Goal: Task Accomplishment & Management: Use online tool/utility

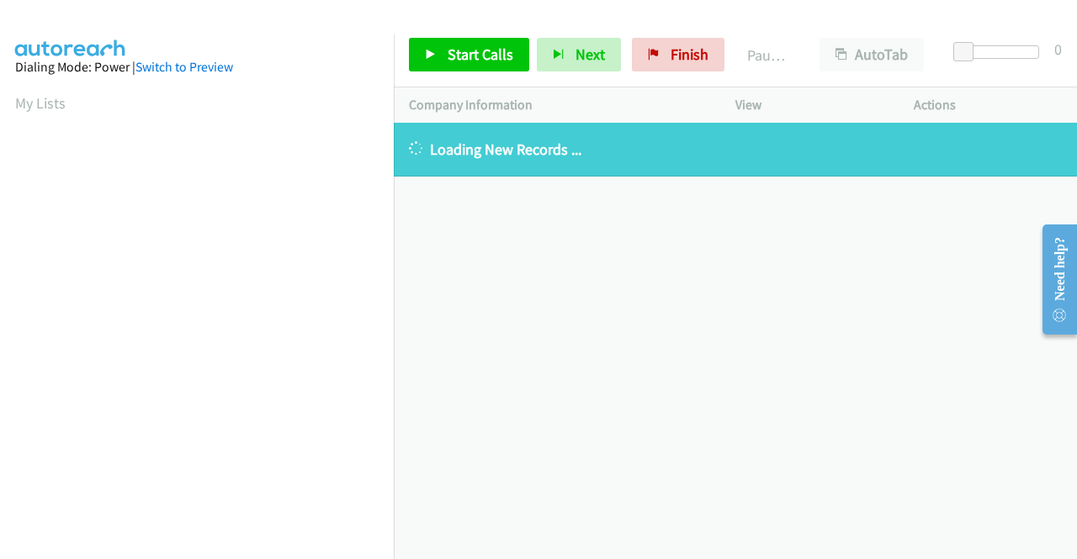
click at [570, 517] on div "[PHONE_NUMBER] Call failed - Please reload the list and try again The Callbar F…" at bounding box center [735, 341] width 683 height 437
drag, startPoint x: 649, startPoint y: 61, endPoint x: 596, endPoint y: 82, distance: 57.5
click at [649, 61] on link "Finish" at bounding box center [678, 55] width 93 height 34
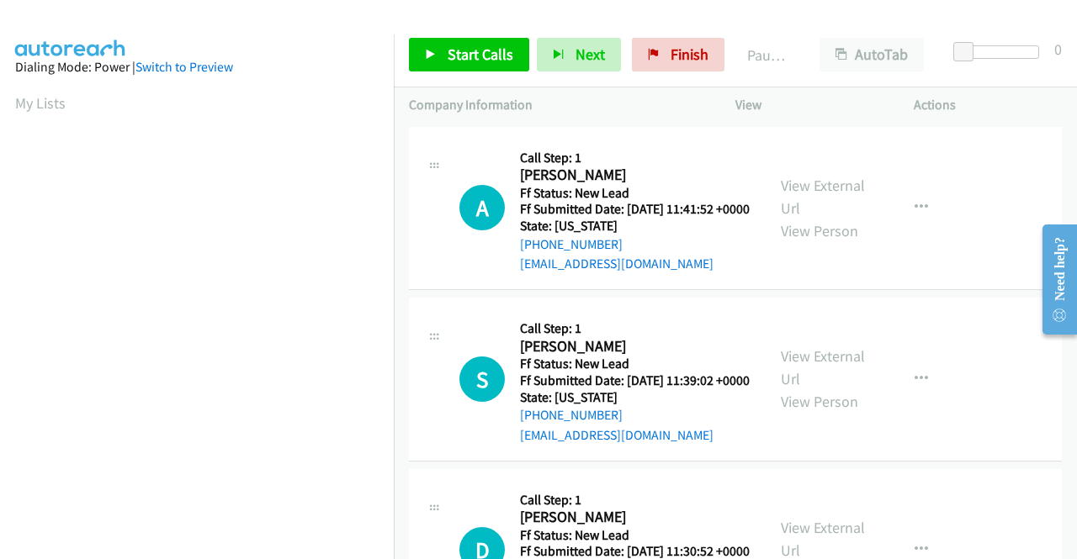
click at [976, 294] on td "A Callback Scheduled Call Step: 1 Annie Berryhill America/Chicago Ff Status: Ne…" at bounding box center [735, 209] width 683 height 172
drag, startPoint x: 983, startPoint y: 209, endPoint x: 964, endPoint y: 205, distance: 19.0
click at [983, 209] on div "A Callback Scheduled Call Step: 1 Annie Berryhill America/Chicago Ff Status: Ne…" at bounding box center [735, 209] width 653 height 164
click at [797, 193] on link "View External Url" at bounding box center [823, 197] width 84 height 42
click at [836, 385] on link "View External Url" at bounding box center [823, 368] width 84 height 42
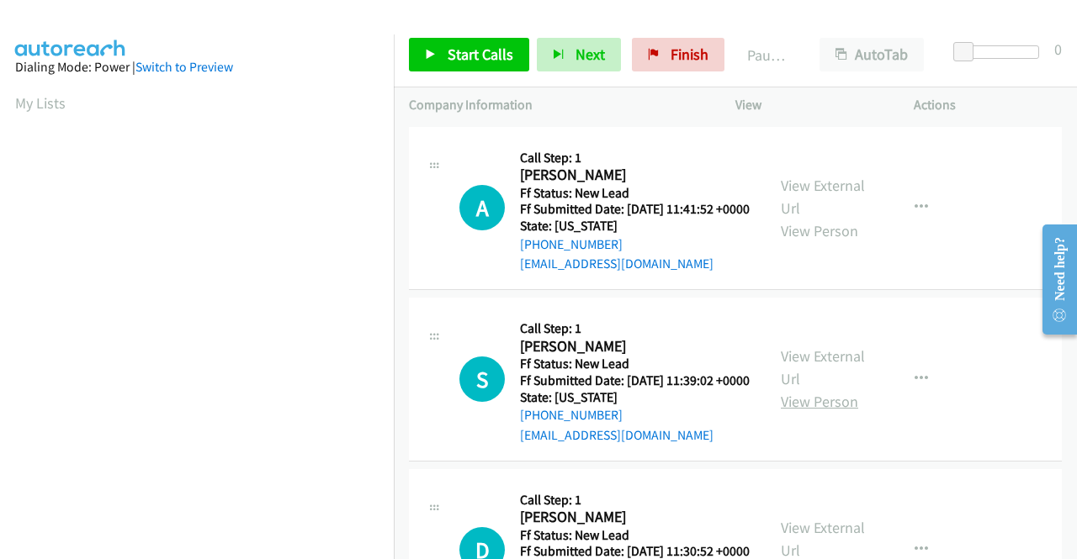
scroll to position [84, 0]
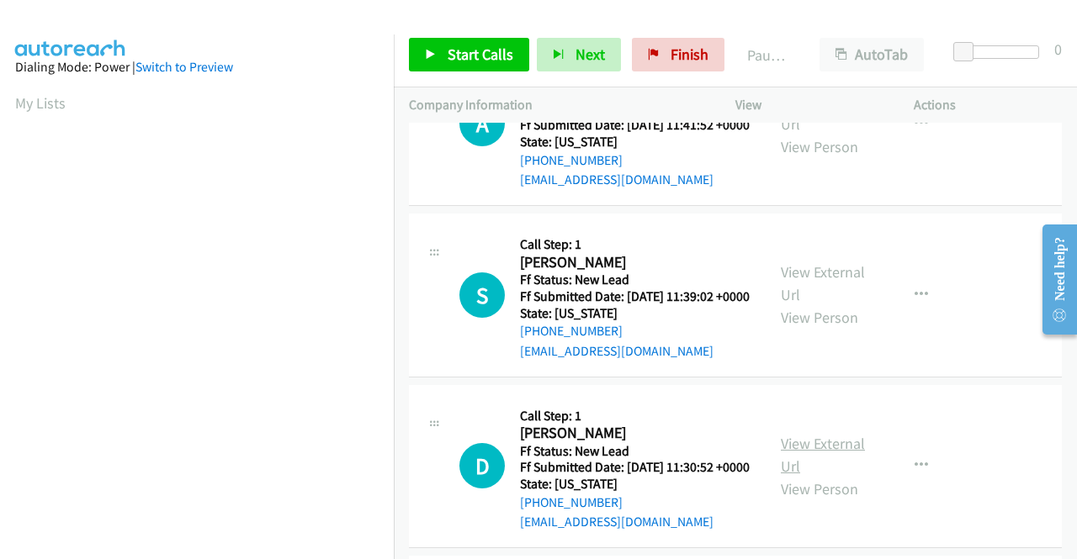
click at [810, 476] on link "View External Url" at bounding box center [823, 455] width 84 height 42
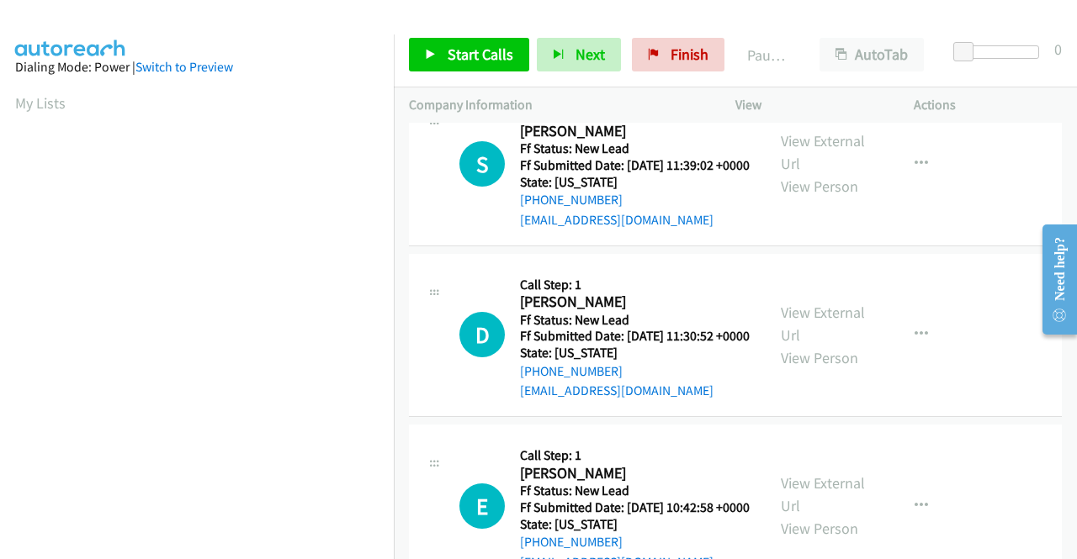
scroll to position [252, 0]
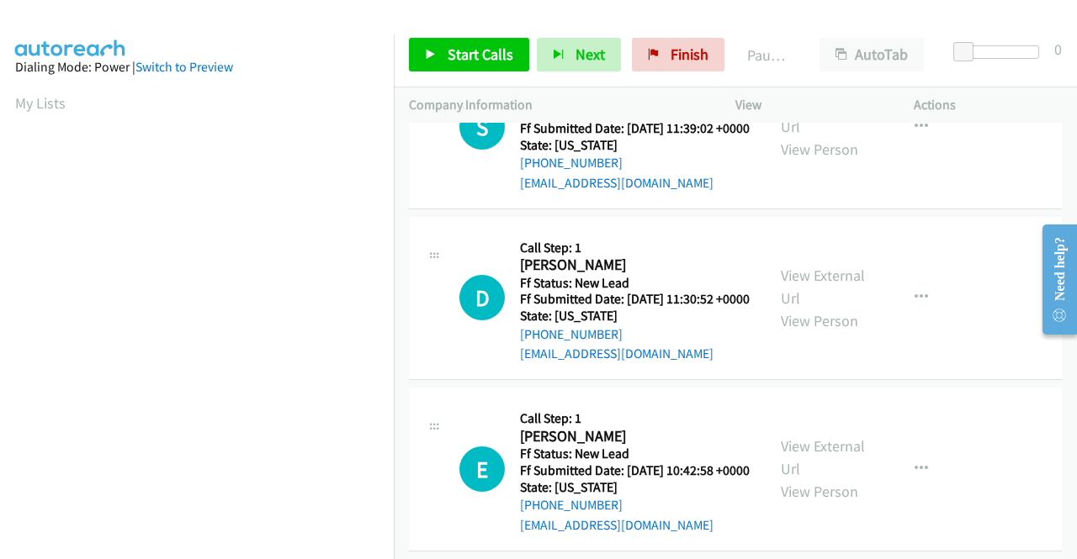
click at [821, 503] on div "View External Url View Person" at bounding box center [824, 469] width 87 height 68
click at [831, 479] on link "View External Url" at bounding box center [823, 458] width 84 height 42
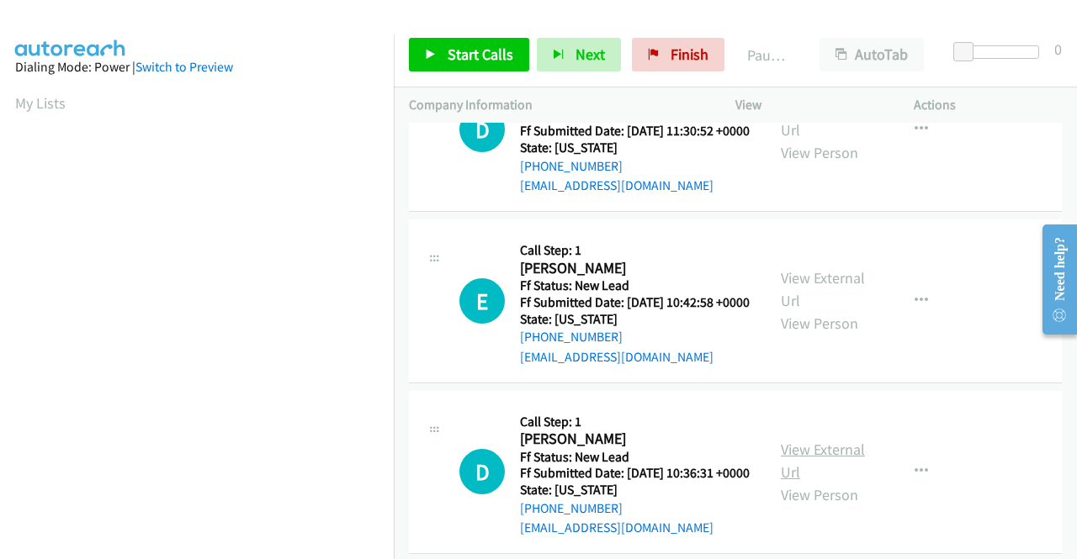
click at [829, 482] on link "View External Url" at bounding box center [823, 461] width 84 height 42
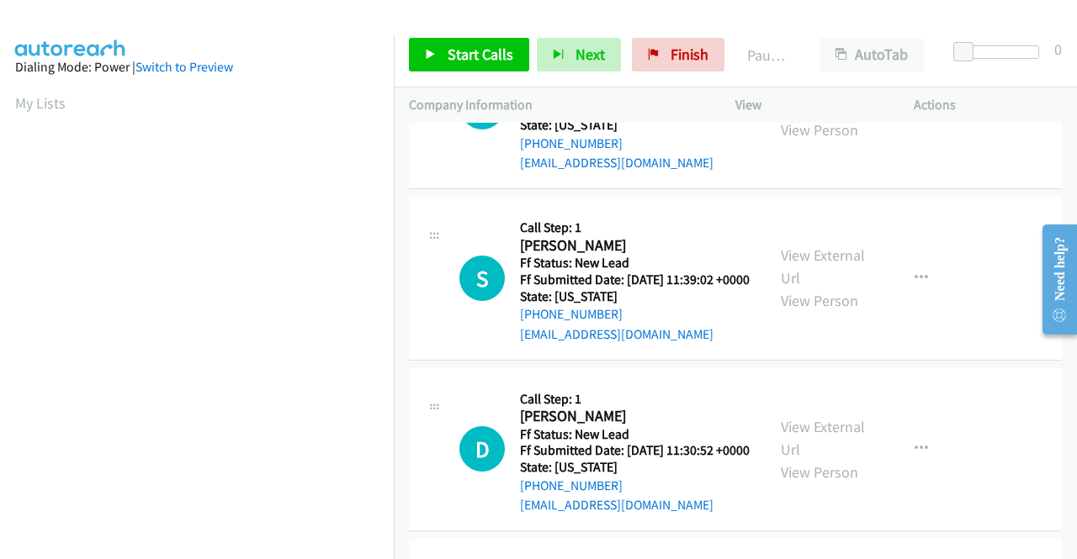
scroll to position [0, 0]
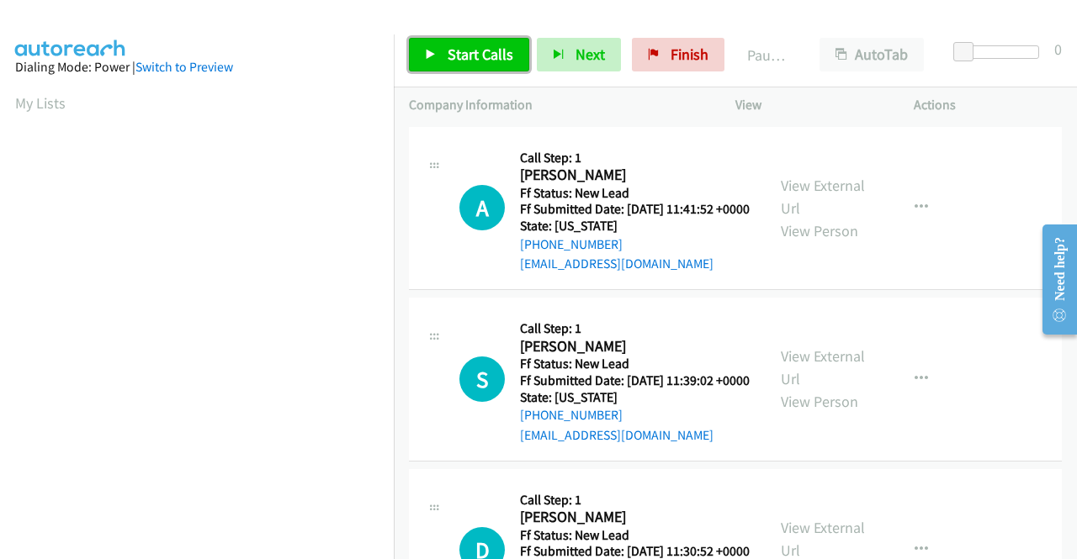
click at [461, 53] on span "Start Calls" at bounding box center [481, 54] width 66 height 19
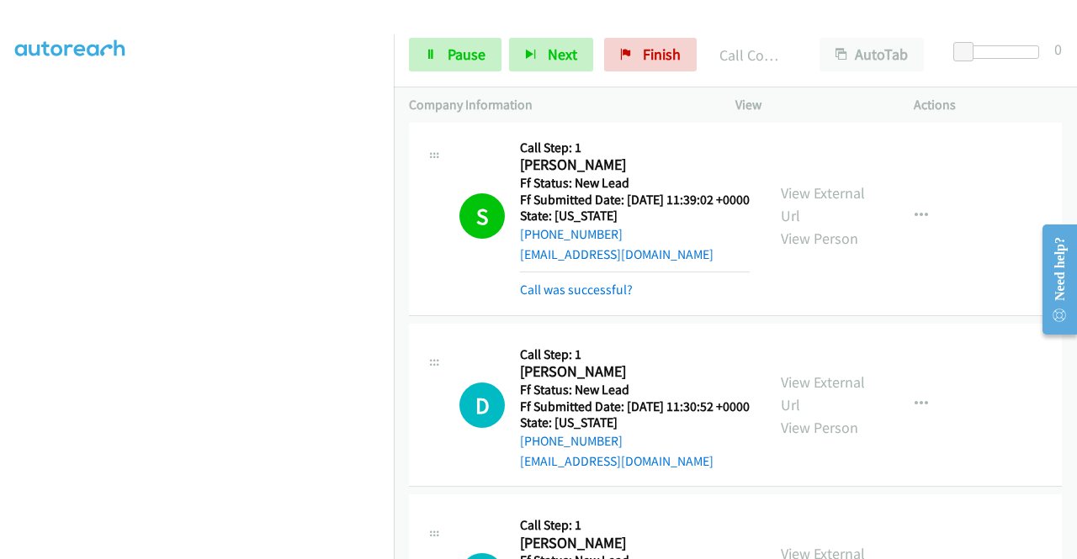
scroll to position [252, 0]
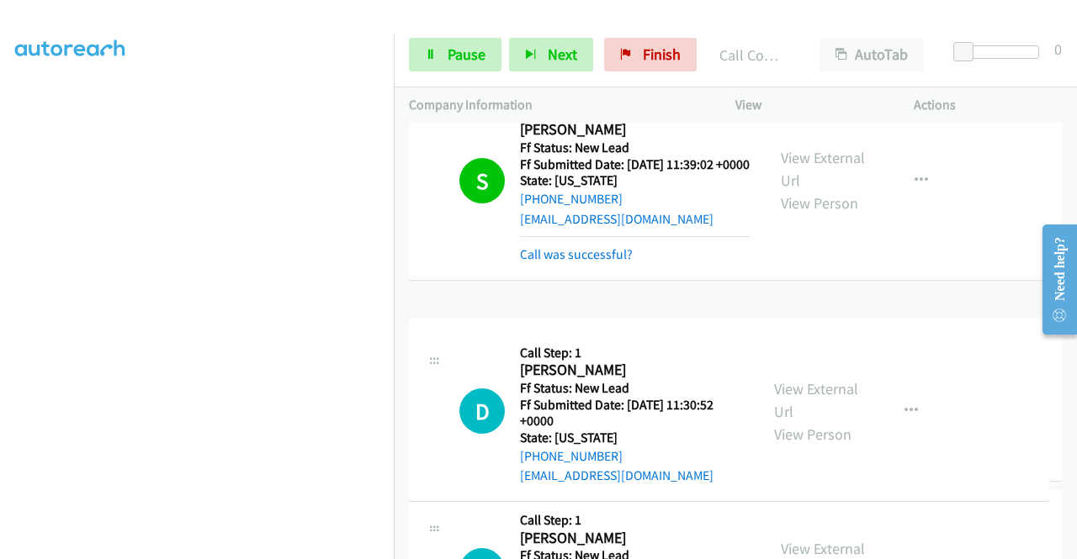
drag, startPoint x: 642, startPoint y: 445, endPoint x: 629, endPoint y: 452, distance: 14.3
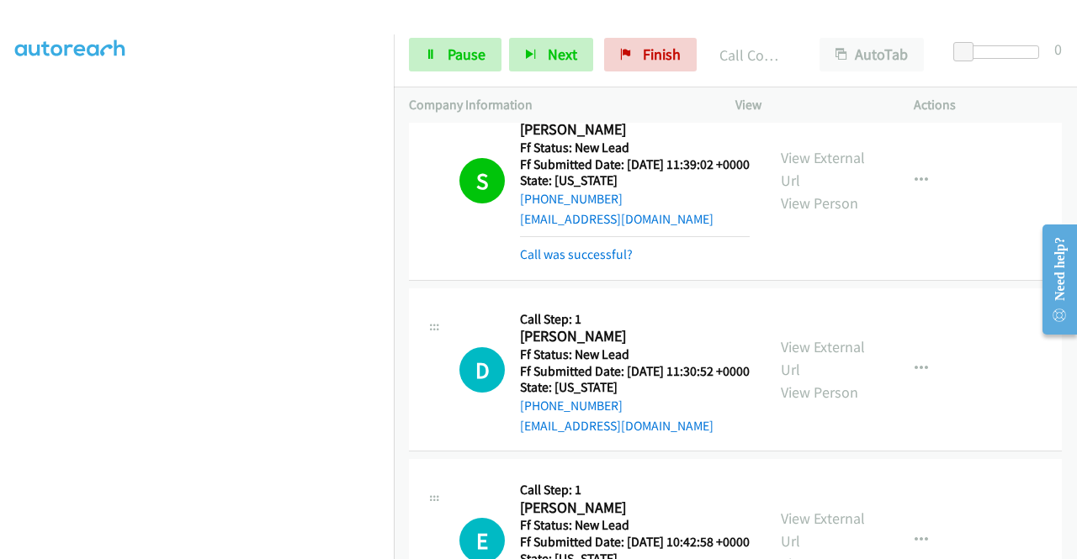
scroll to position [0, 0]
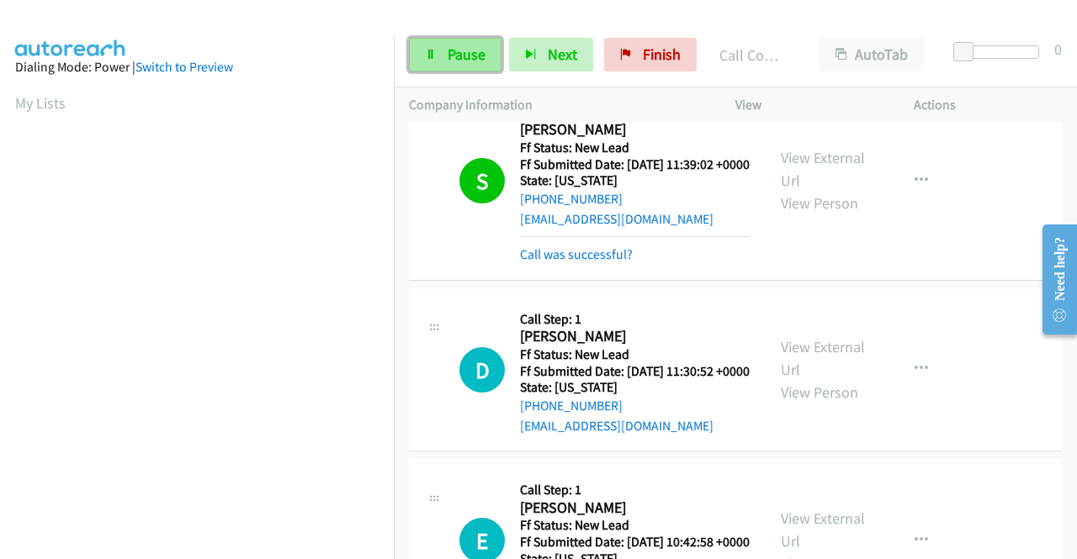
click at [463, 61] on span "Pause" at bounding box center [467, 54] width 38 height 19
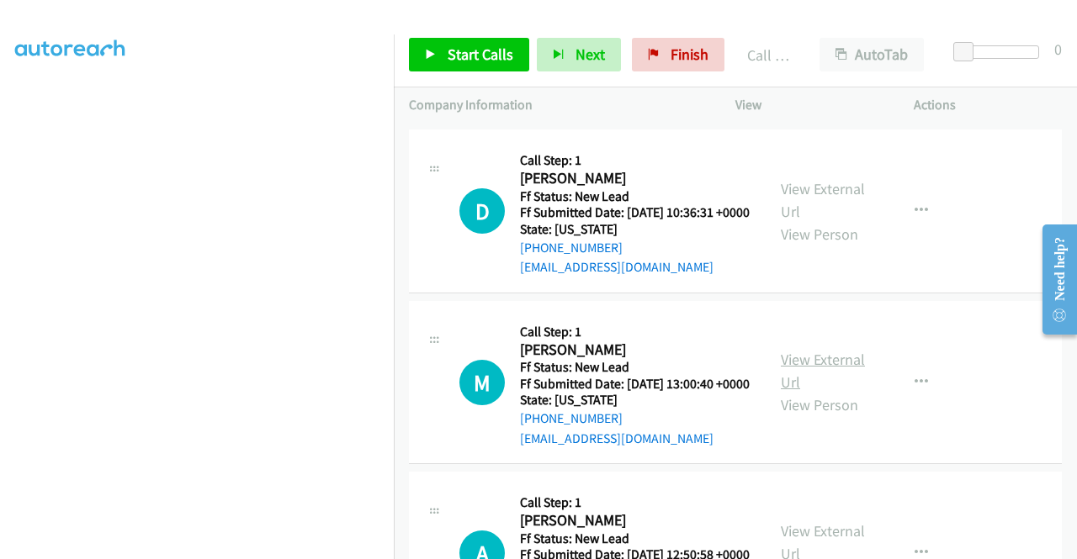
scroll to position [841, 0]
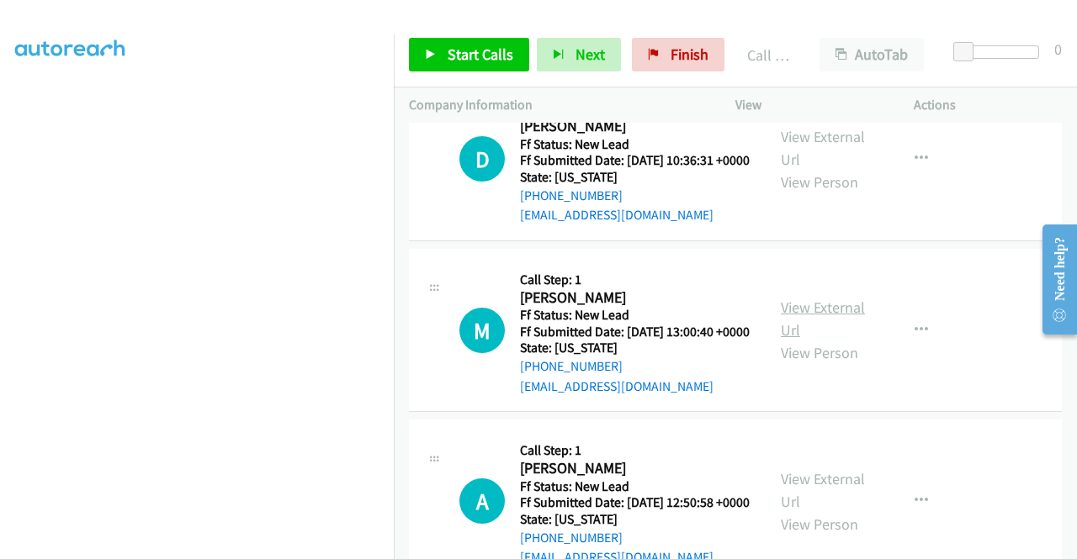
click at [808, 340] on link "View External Url" at bounding box center [823, 319] width 84 height 42
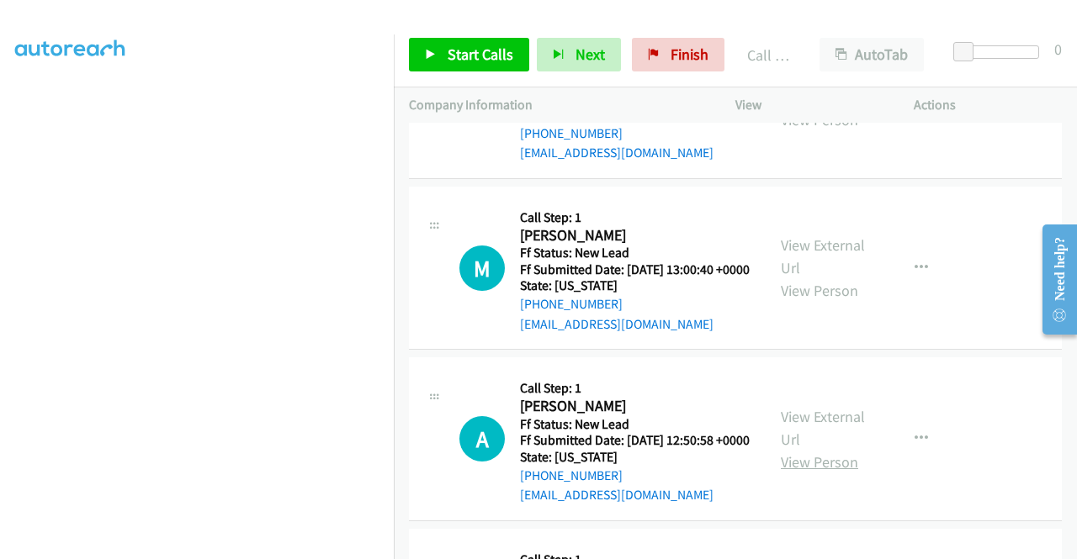
scroll to position [1009, 0]
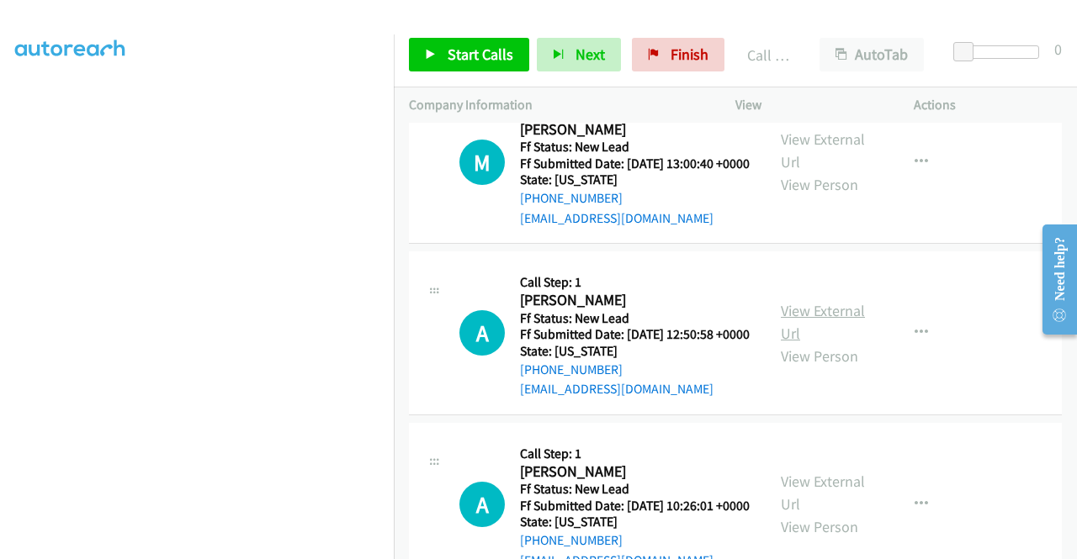
click at [813, 343] on link "View External Url" at bounding box center [823, 322] width 84 height 42
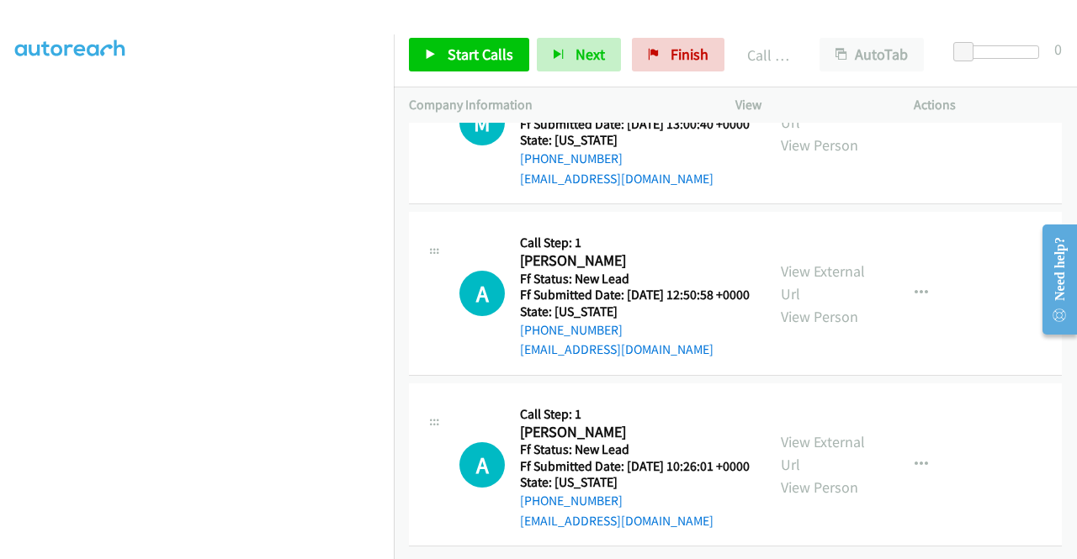
scroll to position [1191, 0]
click at [786, 432] on link "View External Url" at bounding box center [823, 453] width 84 height 42
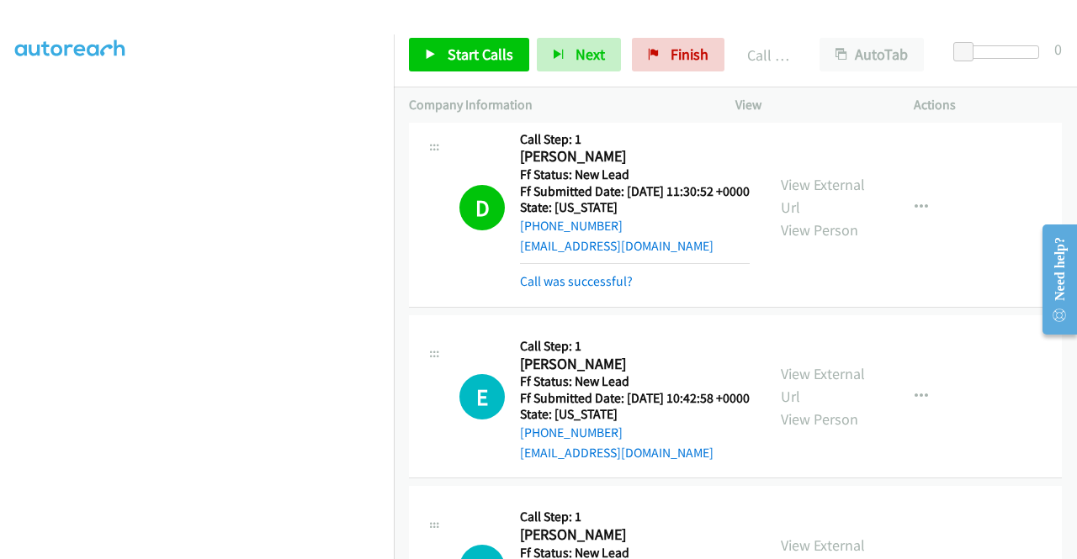
scroll to position [350, 0]
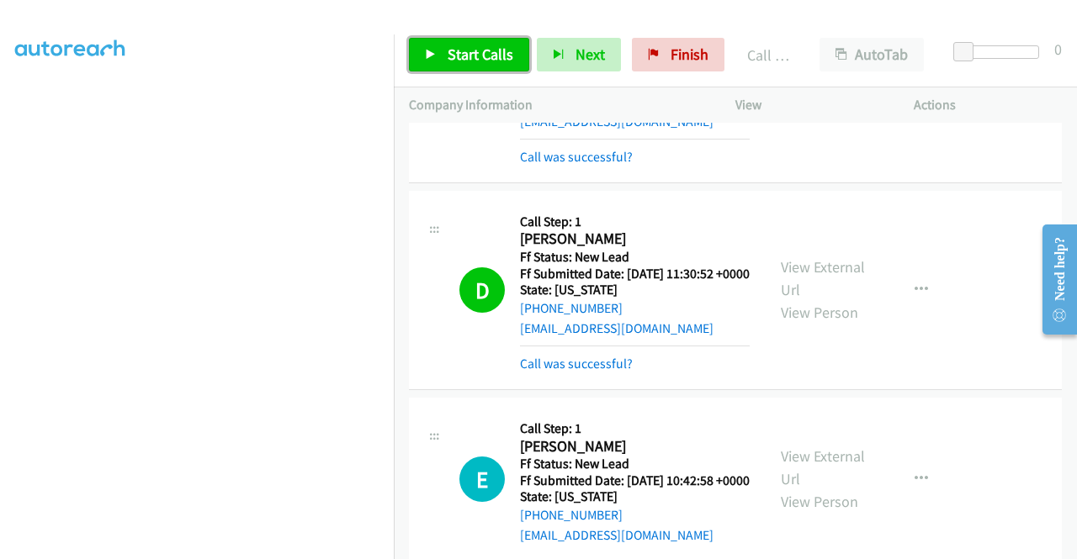
click at [493, 45] on span "Start Calls" at bounding box center [481, 54] width 66 height 19
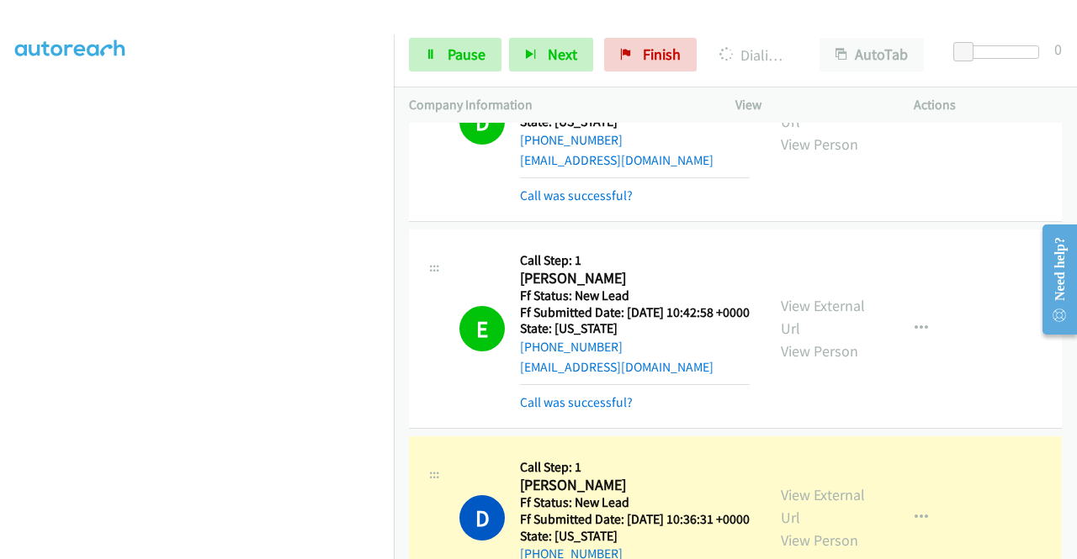
scroll to position [686, 0]
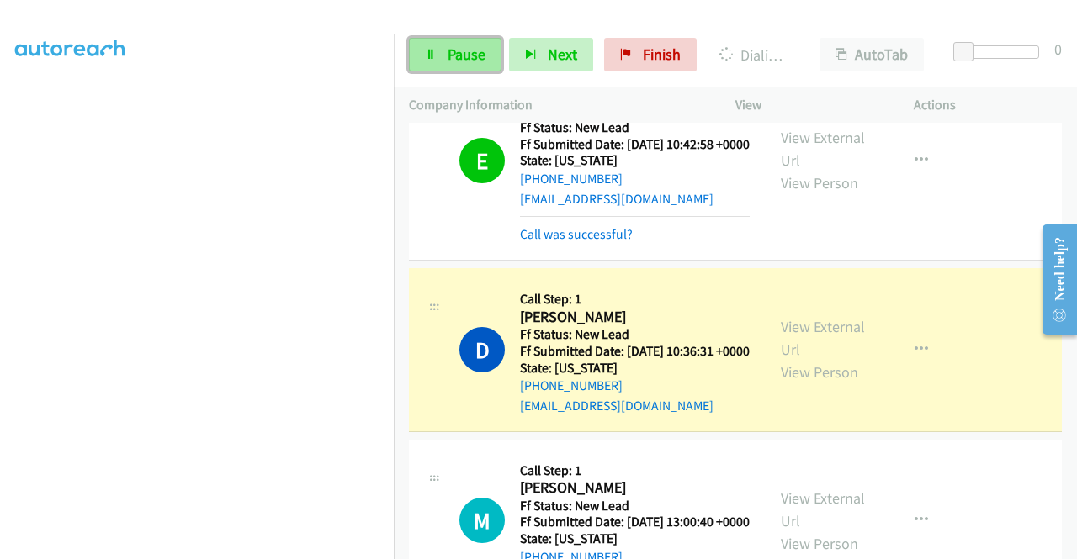
click at [445, 44] on link "Pause" at bounding box center [455, 55] width 93 height 34
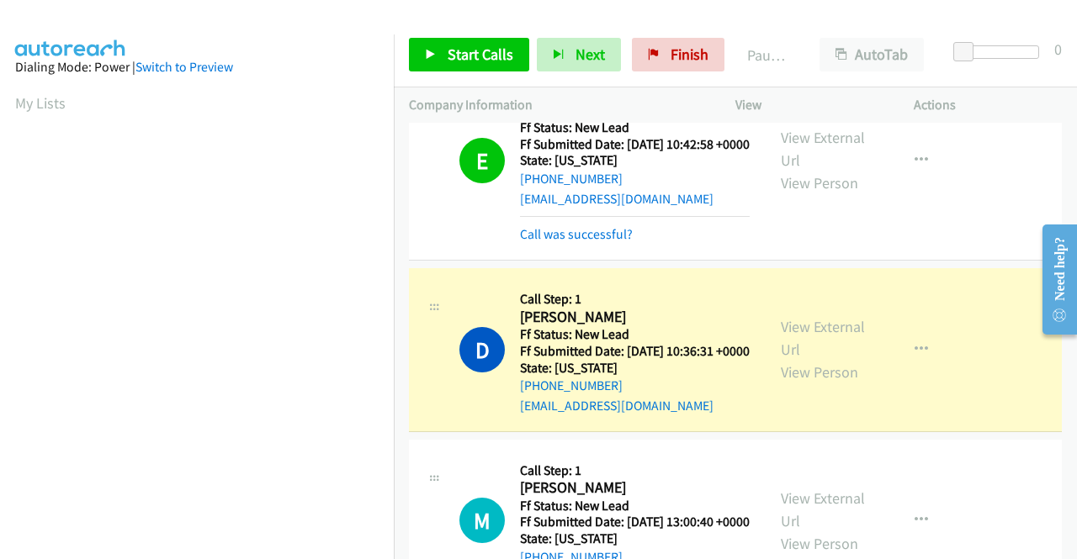
scroll to position [384, 0]
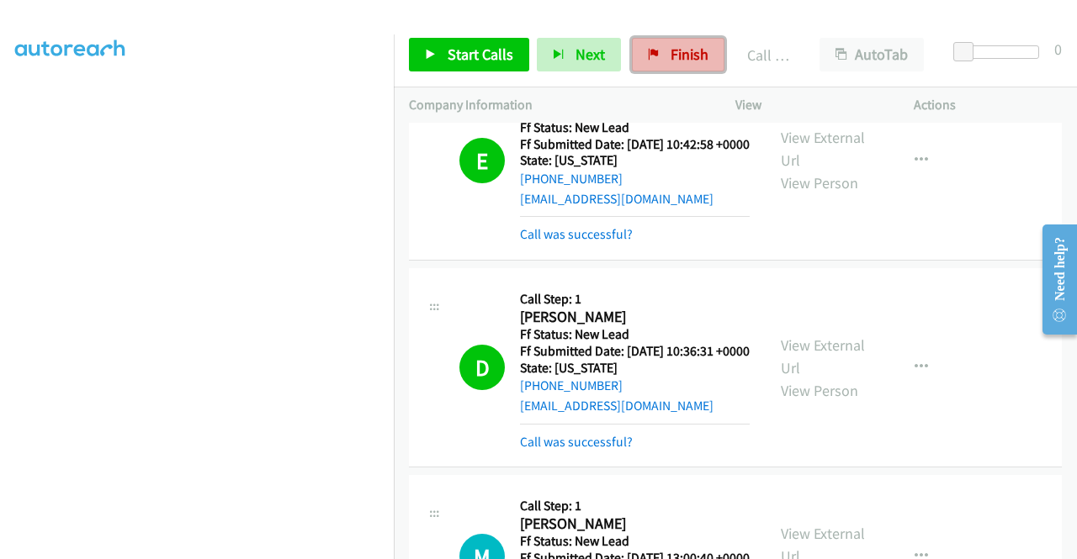
click at [656, 63] on link "Finish" at bounding box center [678, 55] width 93 height 34
